Goal: Task Accomplishment & Management: Manage account settings

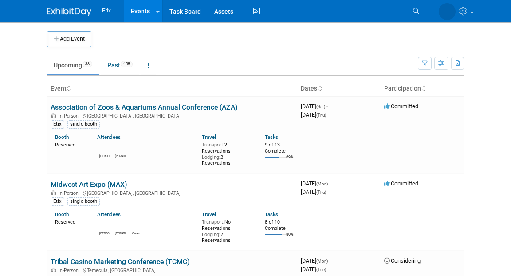
click at [22, 114] on body "Etix Events Add Event Bulk Upload Events Shareable Event Boards Recently Viewed…" at bounding box center [255, 138] width 511 height 276
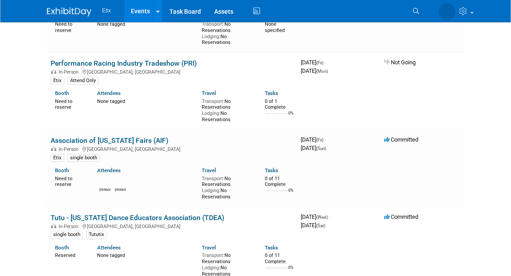
scroll to position [2135, 0]
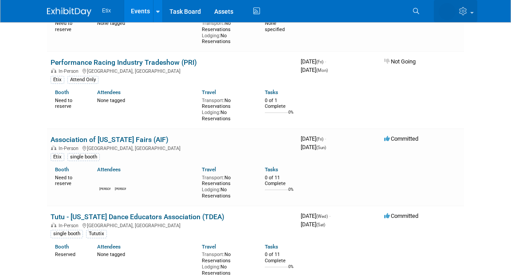
click at [469, 14] on icon at bounding box center [464, 11] width 10 height 8
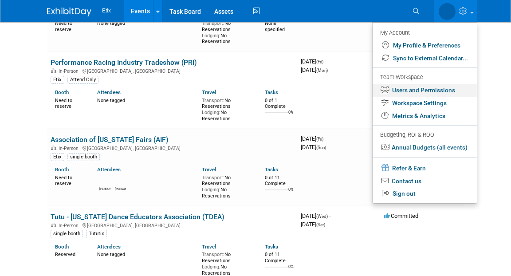
click at [437, 90] on link "Users and Permissions" at bounding box center [424, 90] width 104 height 13
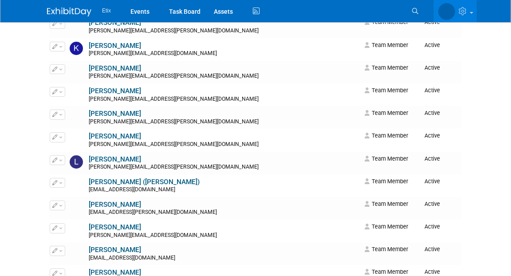
scroll to position [795, 0]
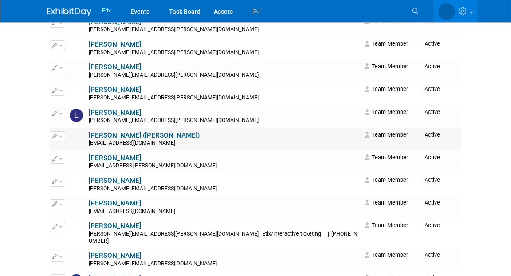
click at [132, 135] on link "[PERSON_NAME] ([PERSON_NAME])" at bounding box center [144, 135] width 111 height 8
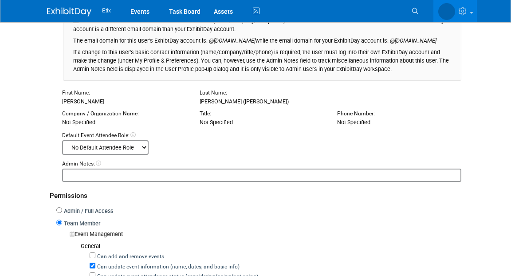
scroll to position [135, 0]
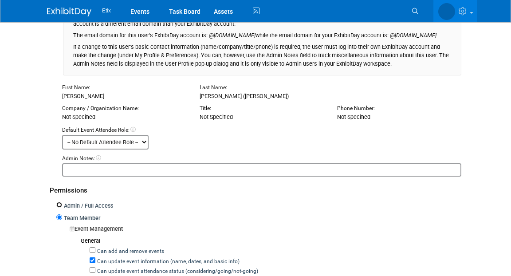
click at [57, 206] on input "Admin / Full Access" at bounding box center [59, 205] width 6 height 6
radio input "true"
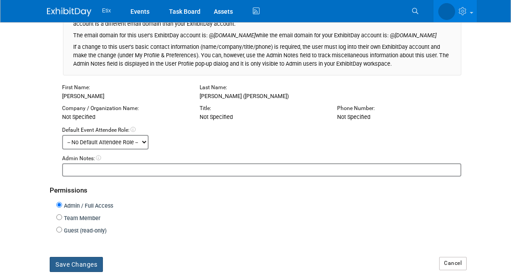
click at [81, 265] on button "Save Changes" at bounding box center [76, 264] width 53 height 15
